Goal: Information Seeking & Learning: Learn about a topic

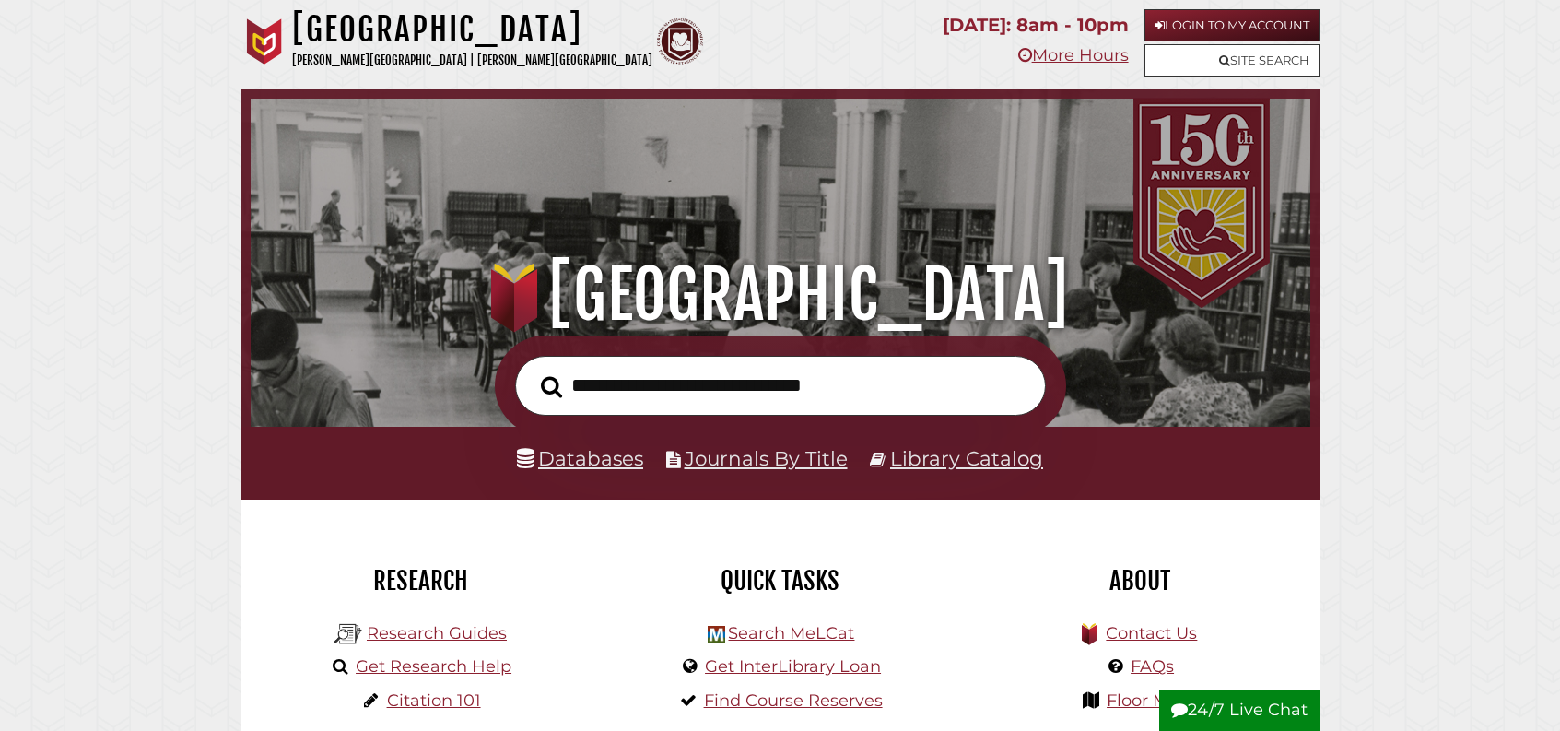
scroll to position [350, 1051]
click at [582, 470] on link "Databases" at bounding box center [580, 458] width 126 height 24
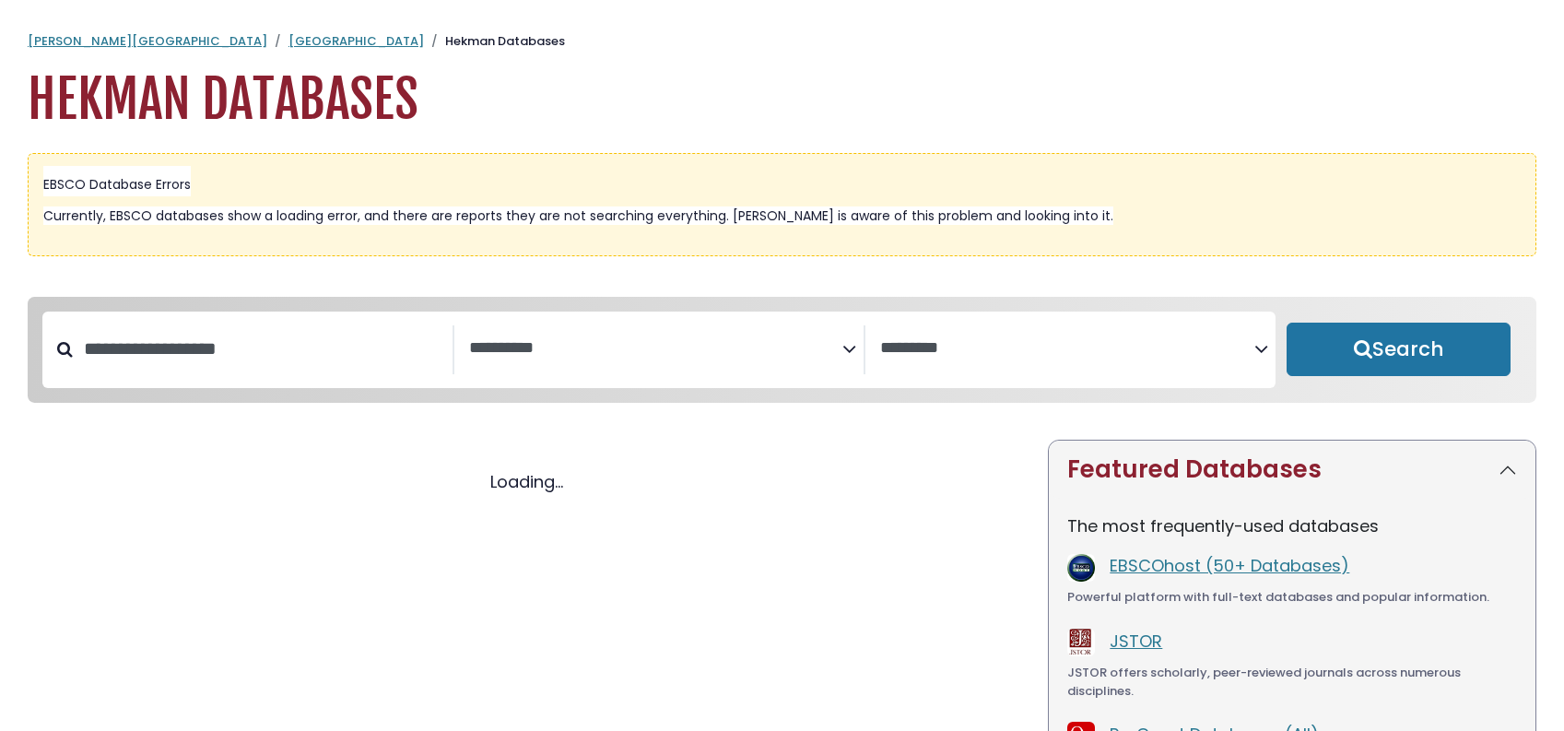
select select "Database Subject Filter"
select select "Database Vendors Filter"
select select "Database Subject Filter"
select select "Database Vendors Filter"
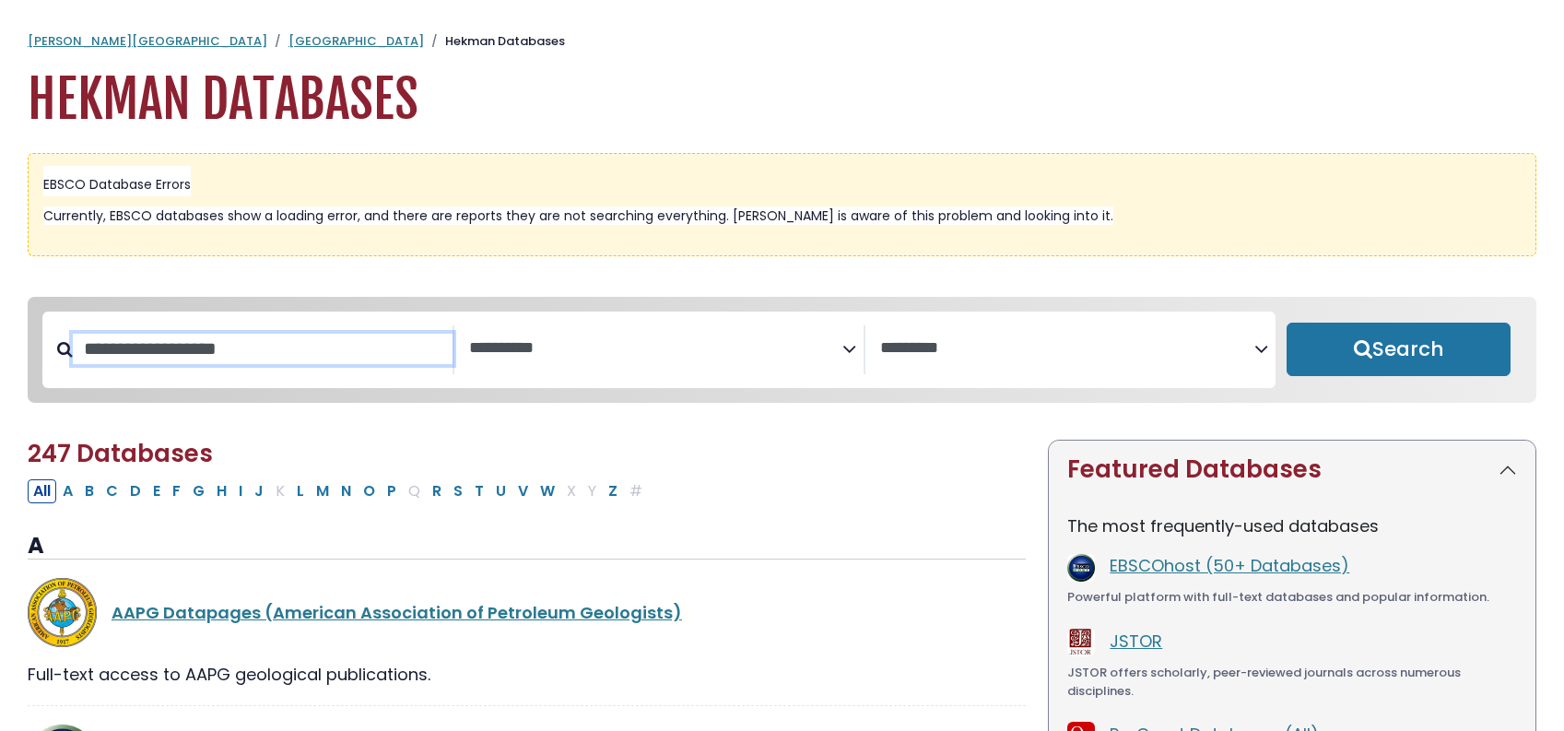
click at [139, 364] on input "Search database by title or keyword" at bounding box center [263, 349] width 380 height 30
type input "**********"
click at [1287, 323] on button "Search" at bounding box center [1399, 349] width 225 height 53
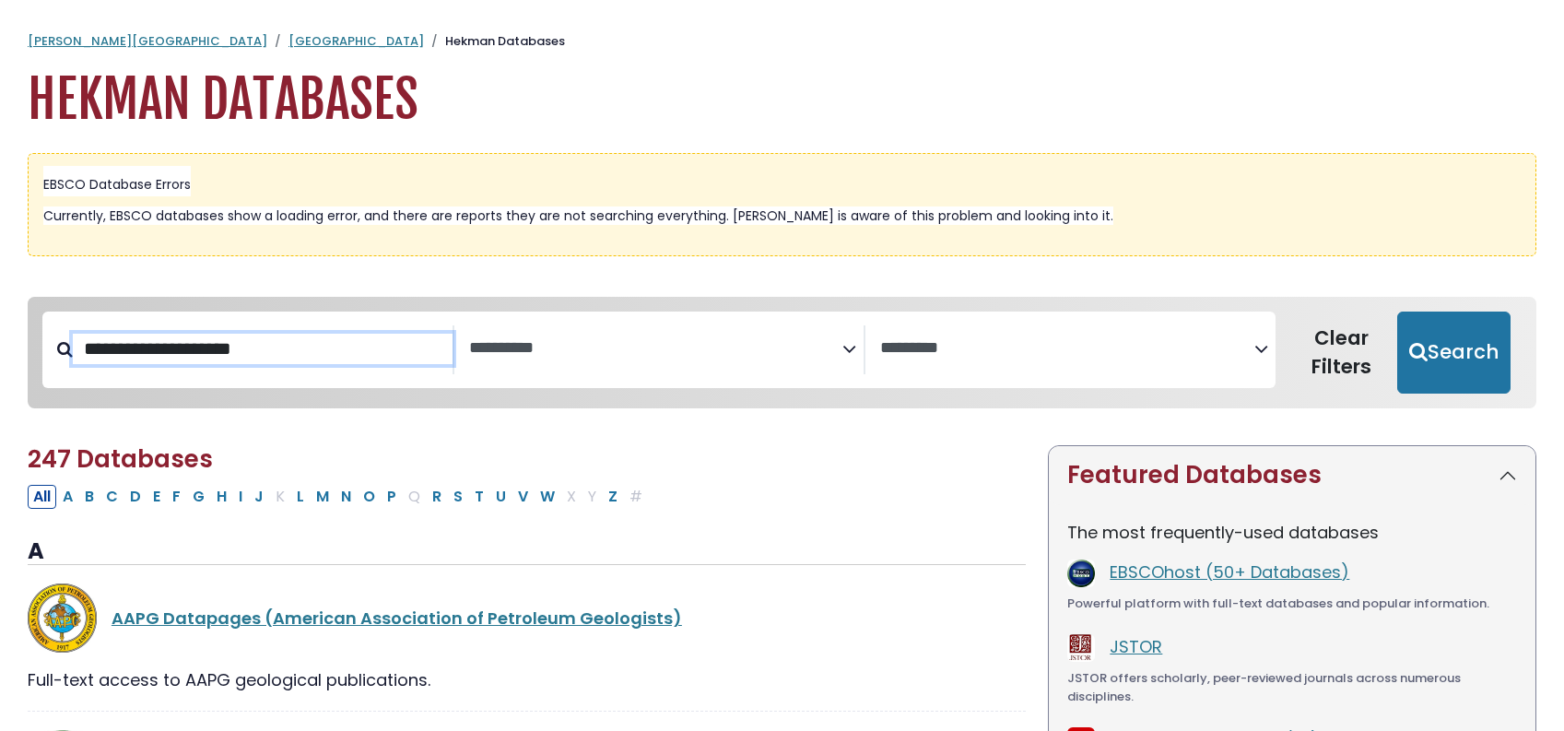
select select "Database Subject Filter"
select select "Database Vendors Filter"
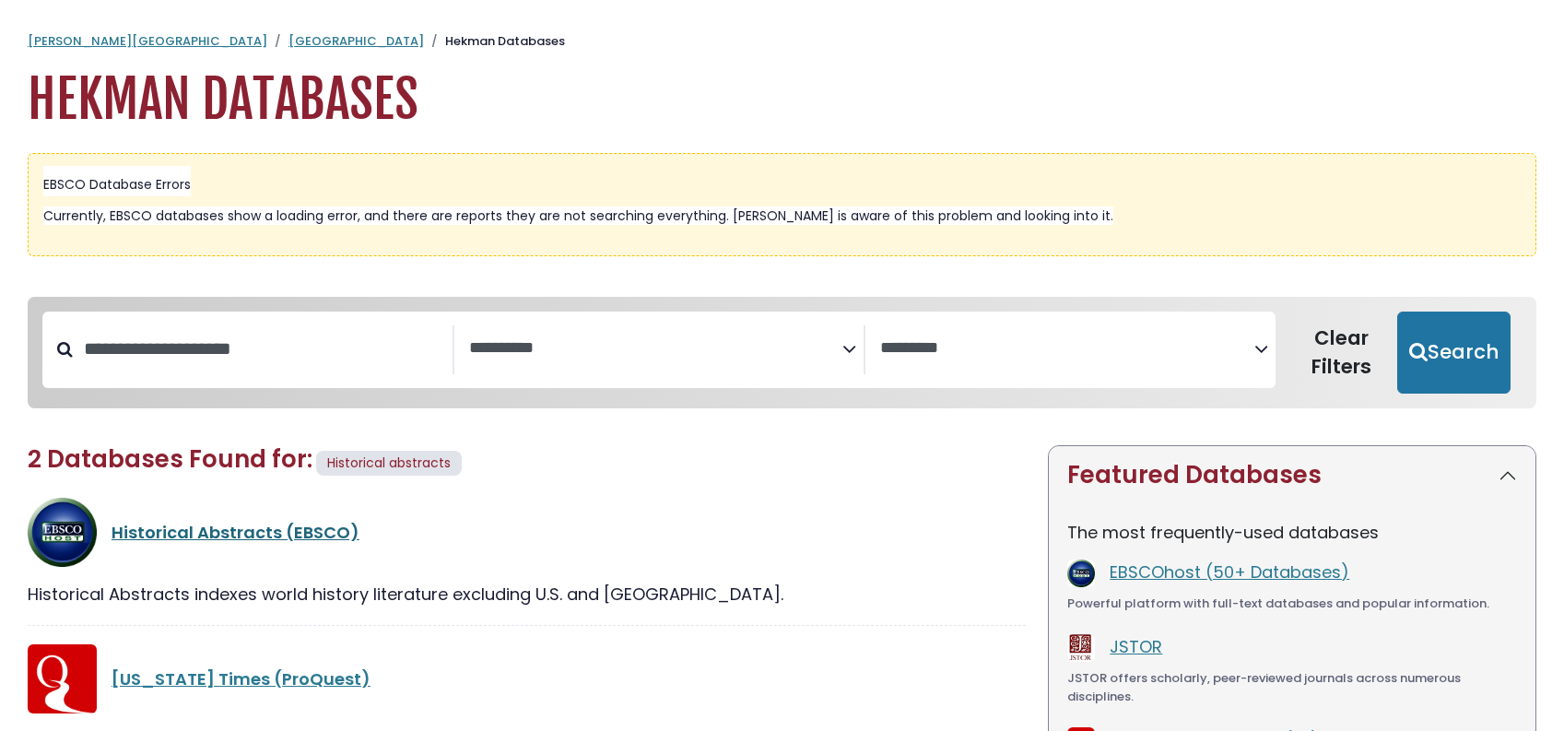
click at [208, 544] on link "Historical Abstracts (EBSCO)" at bounding box center [236, 532] width 248 height 23
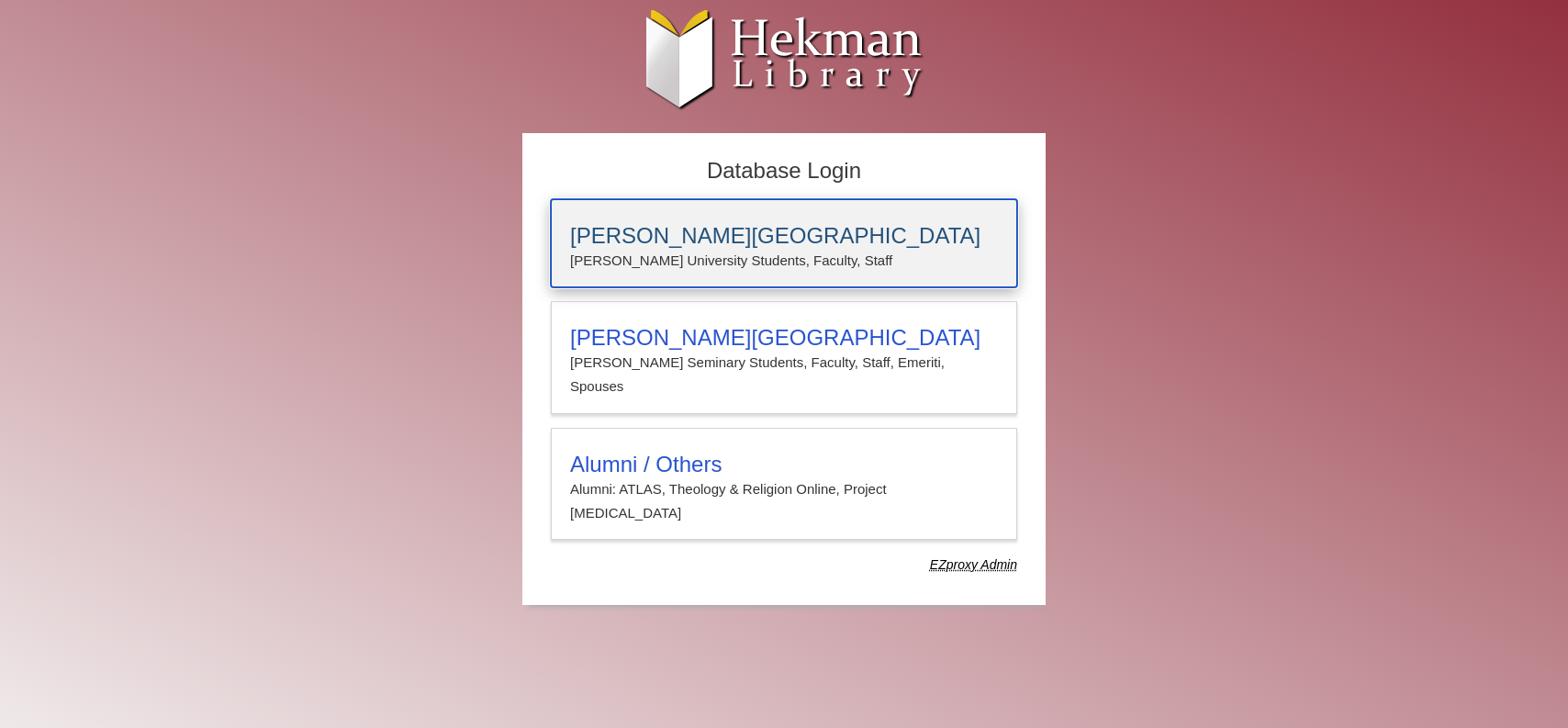
click at [658, 246] on h3 "[PERSON_NAME][GEOGRAPHIC_DATA]" at bounding box center [784, 236] width 428 height 26
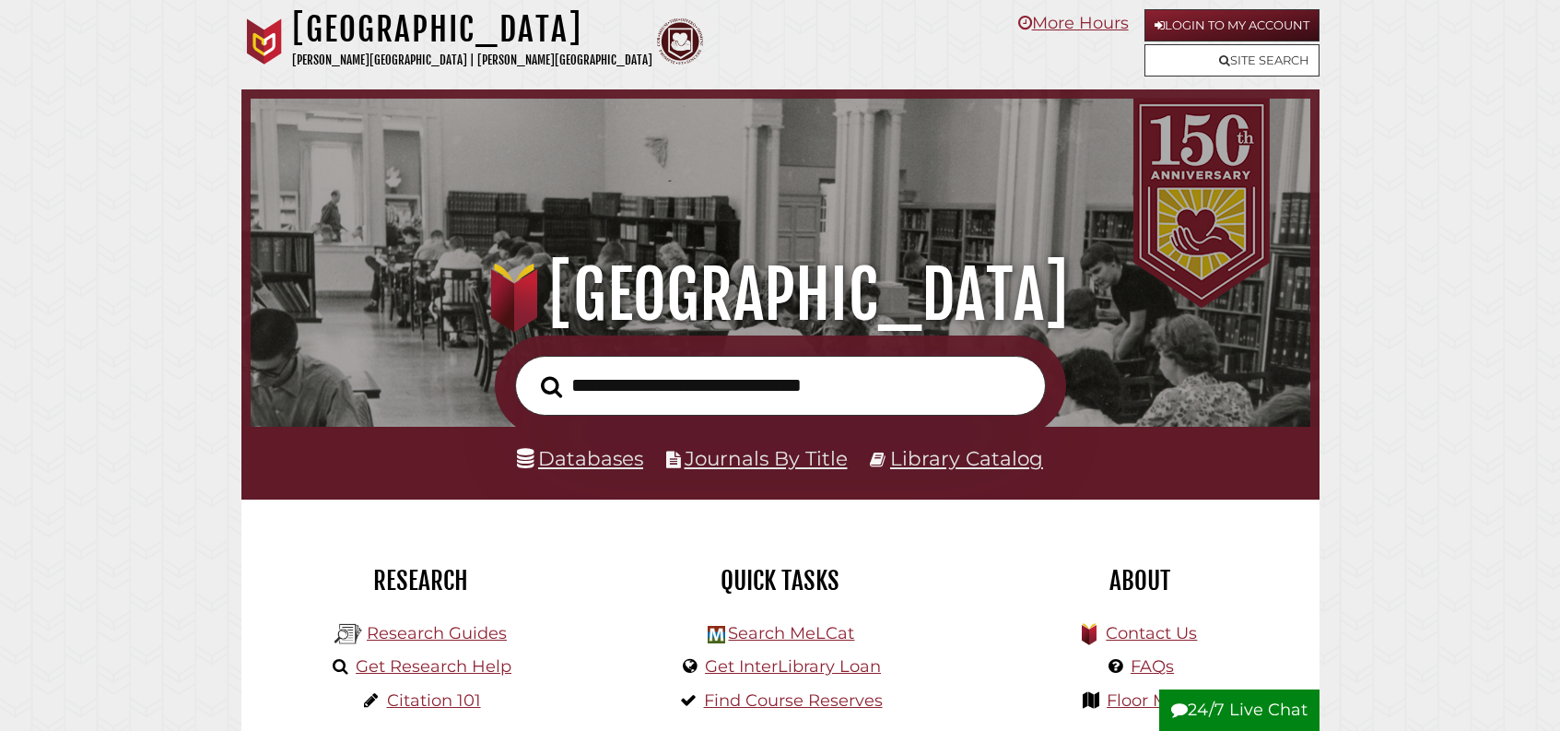
scroll to position [350, 1051]
click at [659, 407] on input "text" at bounding box center [780, 386] width 531 height 60
type input "*"
type input "**********"
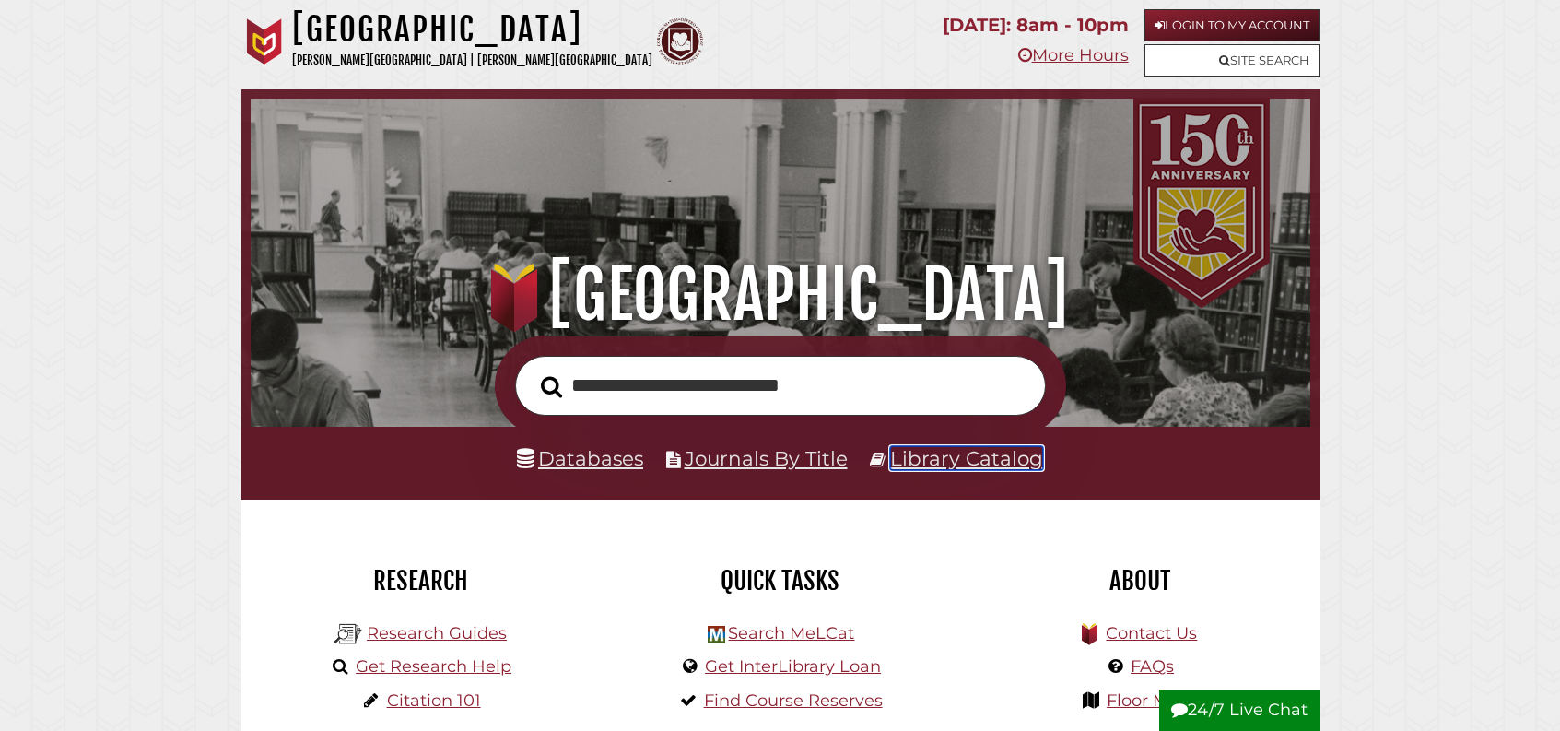
click at [959, 470] on link "Library Catalog" at bounding box center [966, 458] width 153 height 24
